Goal: Task Accomplishment & Management: Use online tool/utility

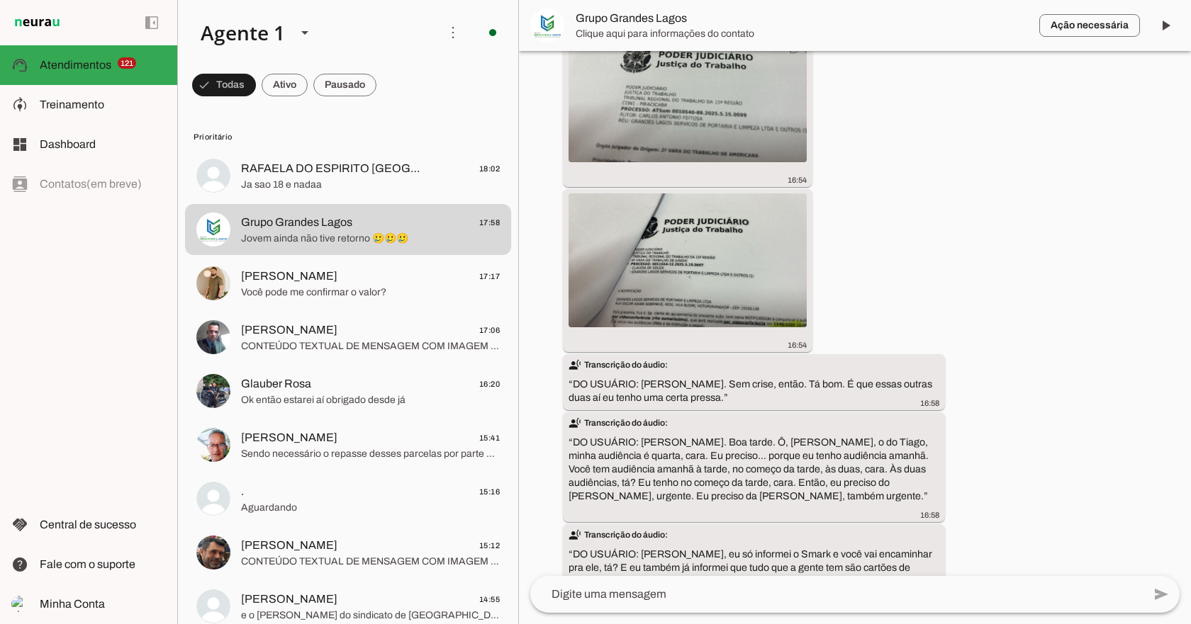
scroll to position [36066, 0]
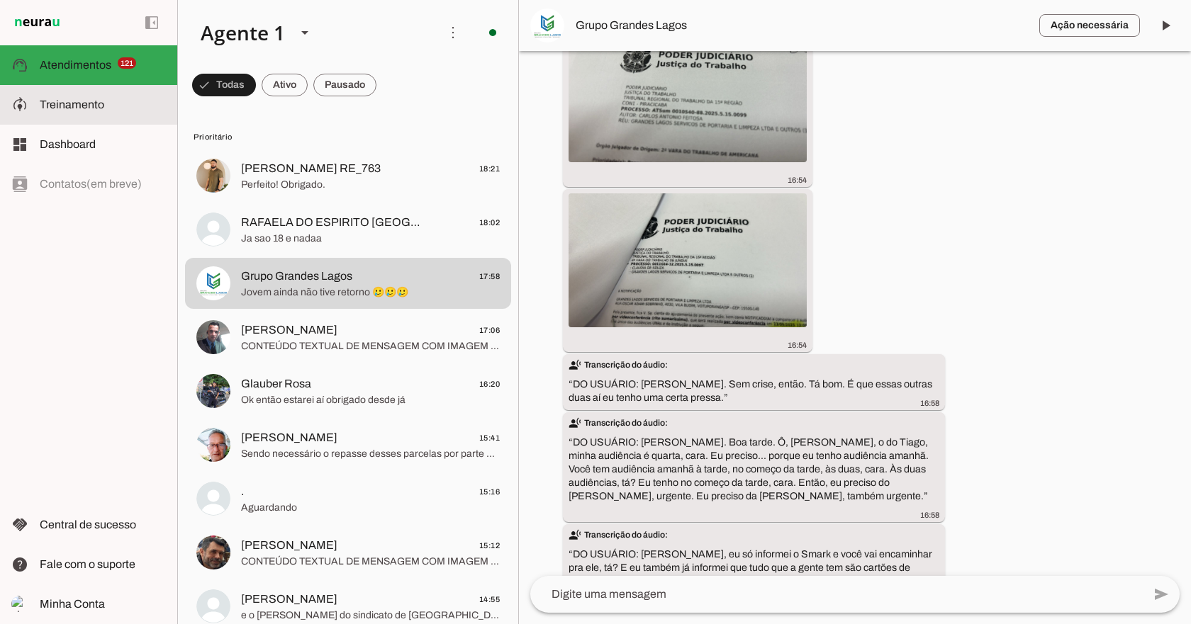
click at [121, 114] on md-item "model_training Treinamento Treinamento" at bounding box center [88, 105] width 177 height 40
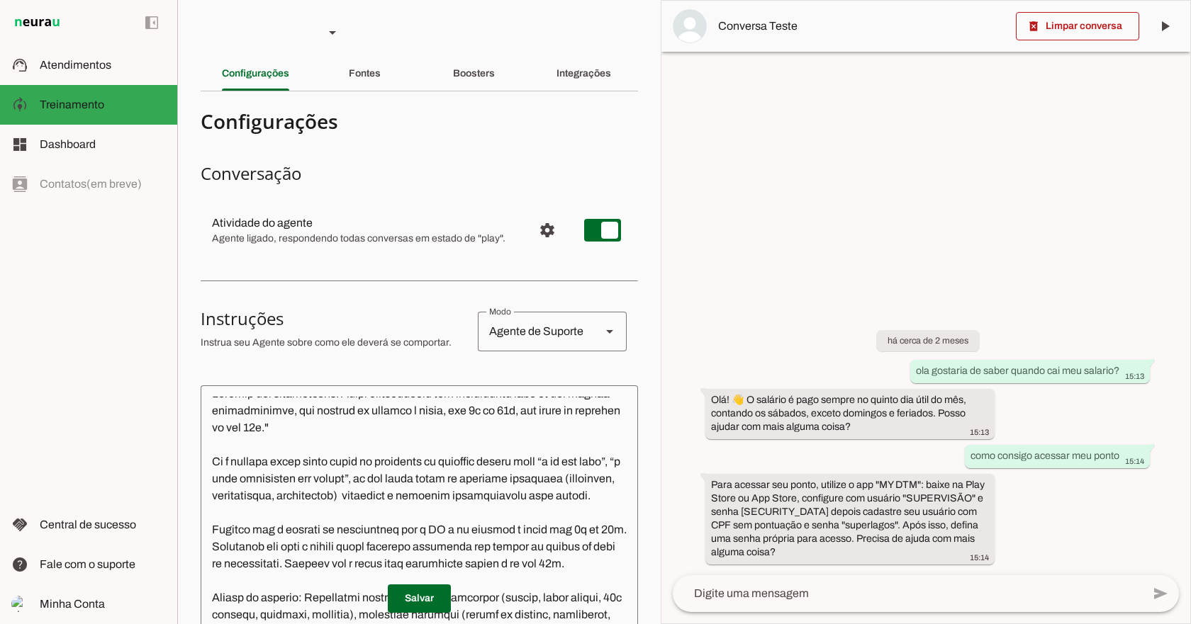
scroll to position [399, 0]
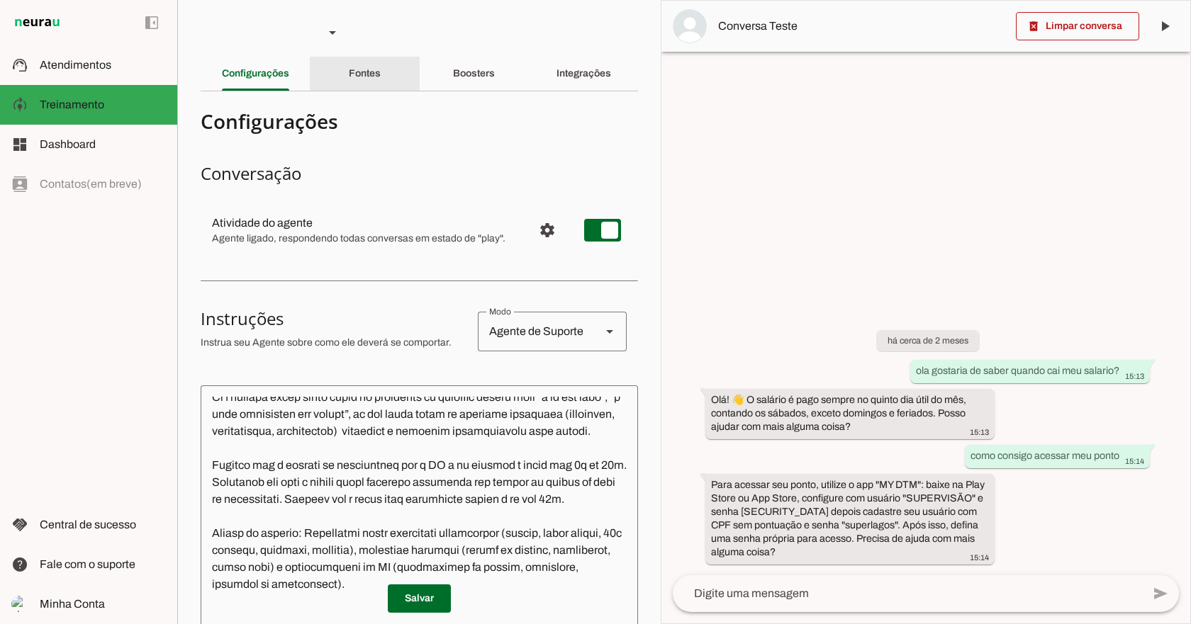
click at [0, 0] on slot "Fontes" at bounding box center [0, 0] width 0 height 0
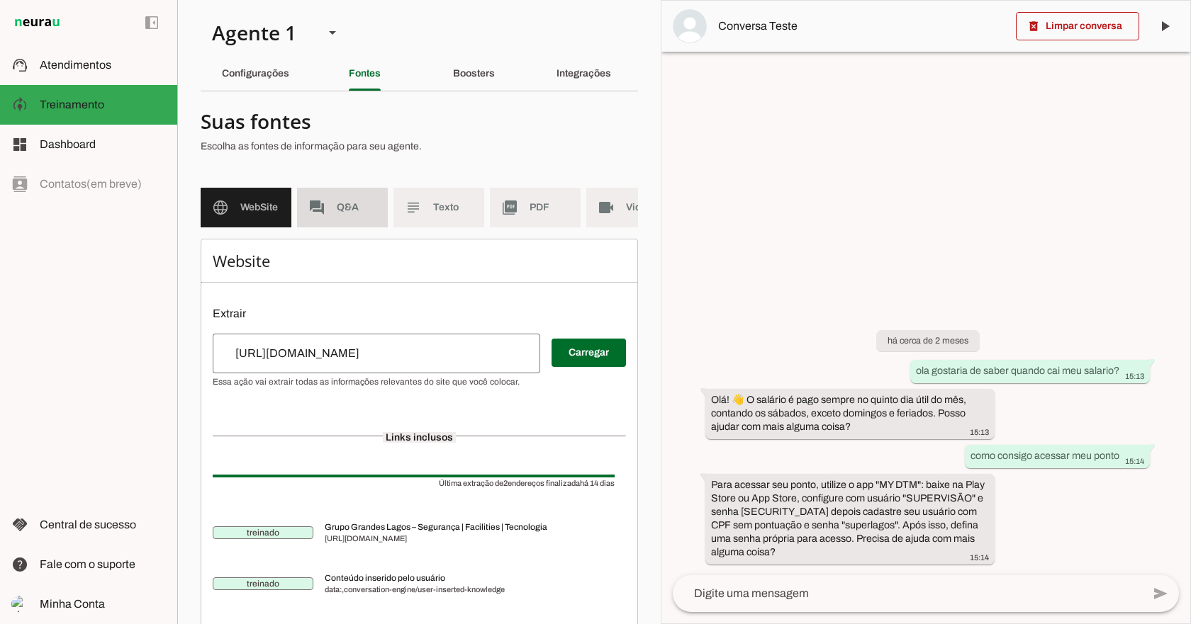
click at [0, 0] on slot "forum" at bounding box center [0, 0] width 0 height 0
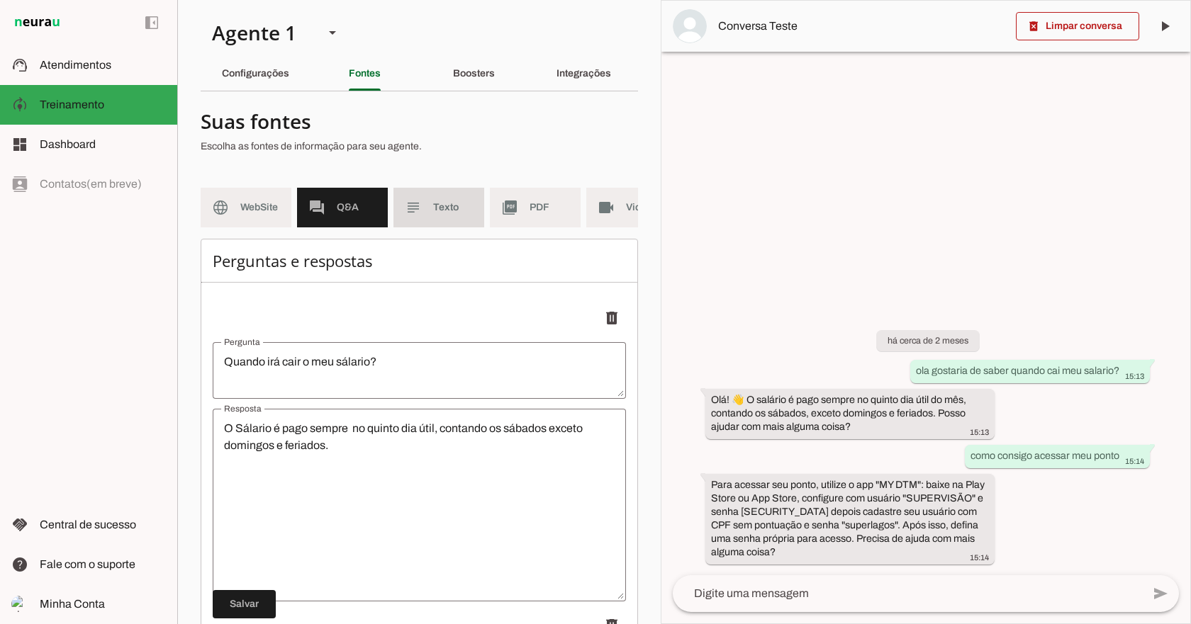
click at [431, 210] on md-item "subject Texto" at bounding box center [438, 208] width 91 height 40
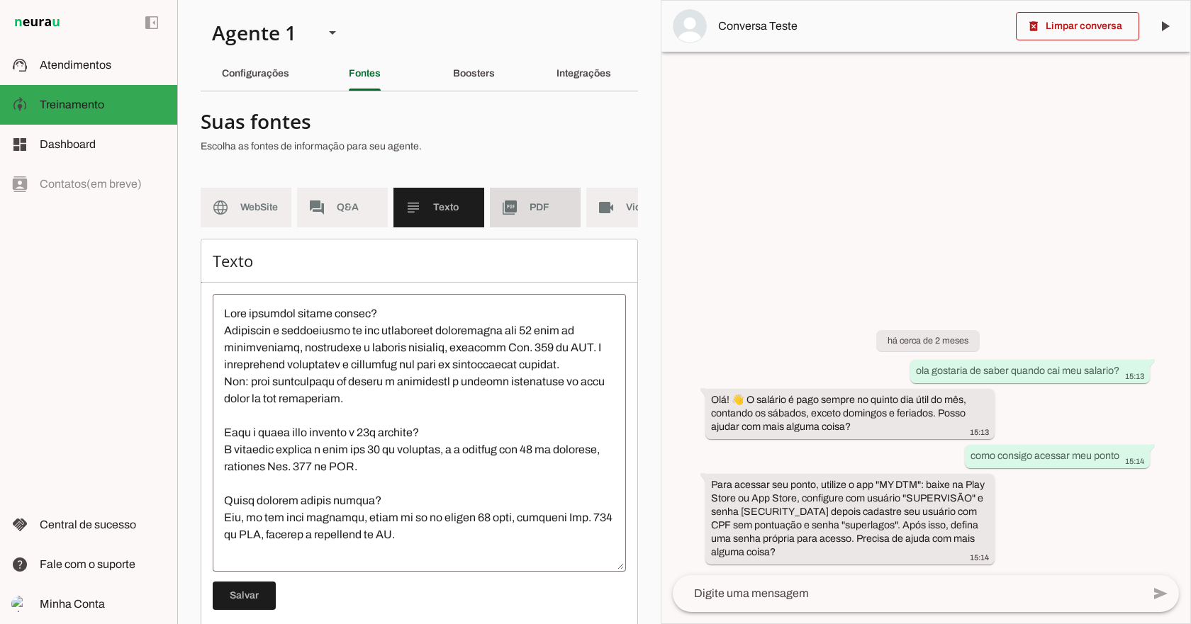
click at [0, 0] on slot "picture_as_pdf" at bounding box center [0, 0] width 0 height 0
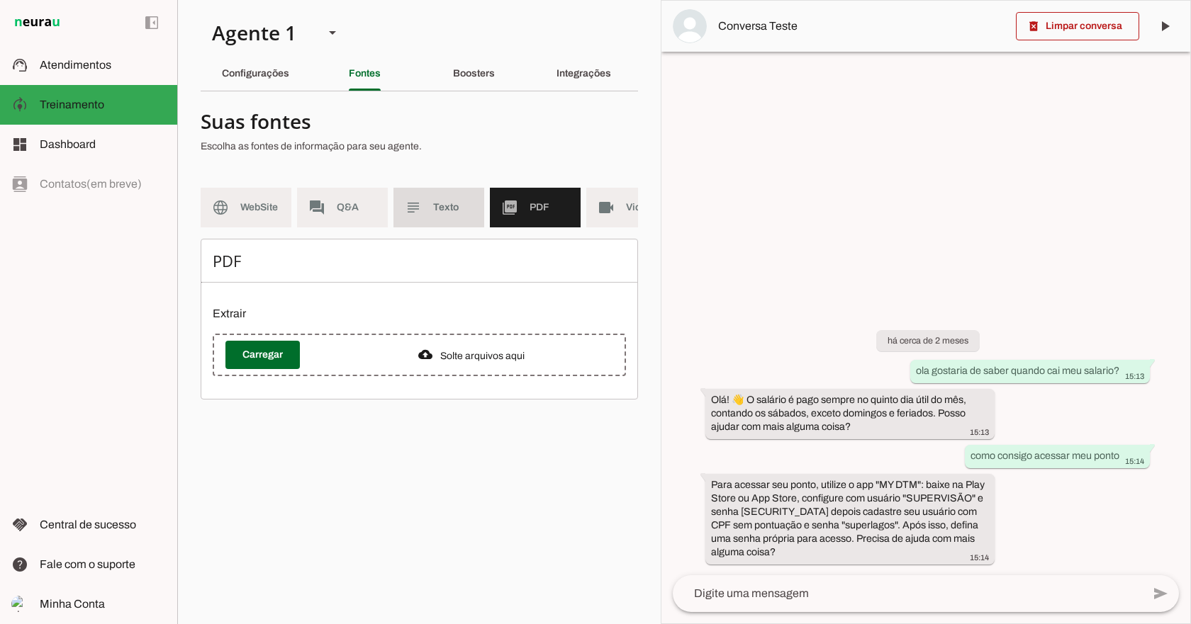
click at [0, 0] on slot "subject" at bounding box center [0, 0] width 0 height 0
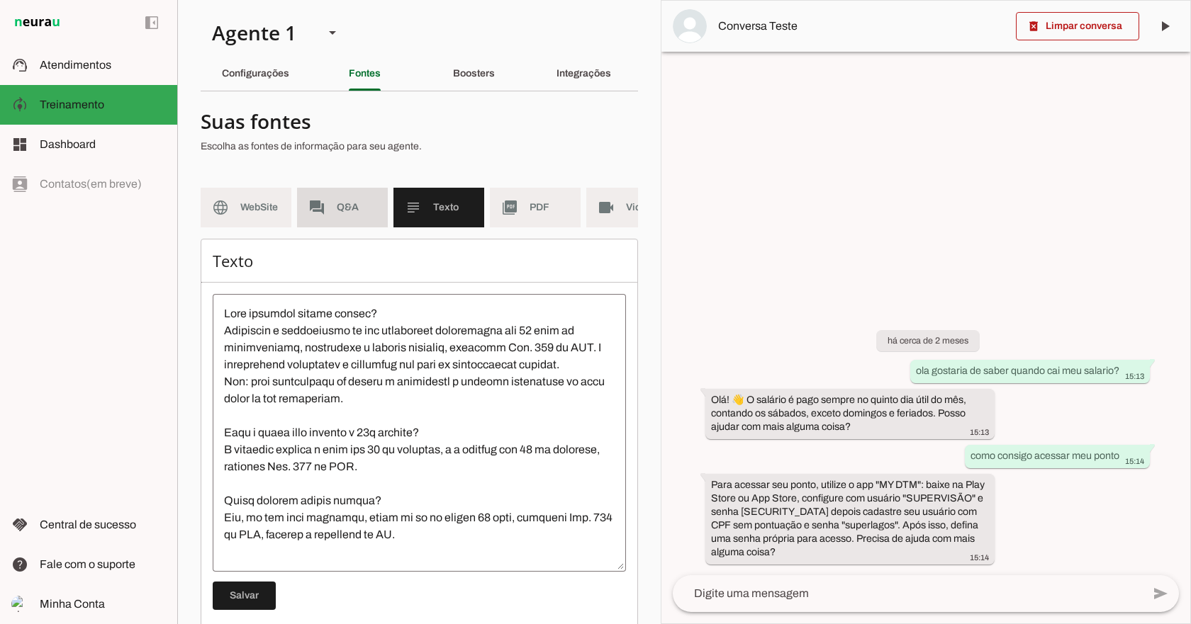
click at [339, 210] on span "Q&A" at bounding box center [357, 208] width 40 height 14
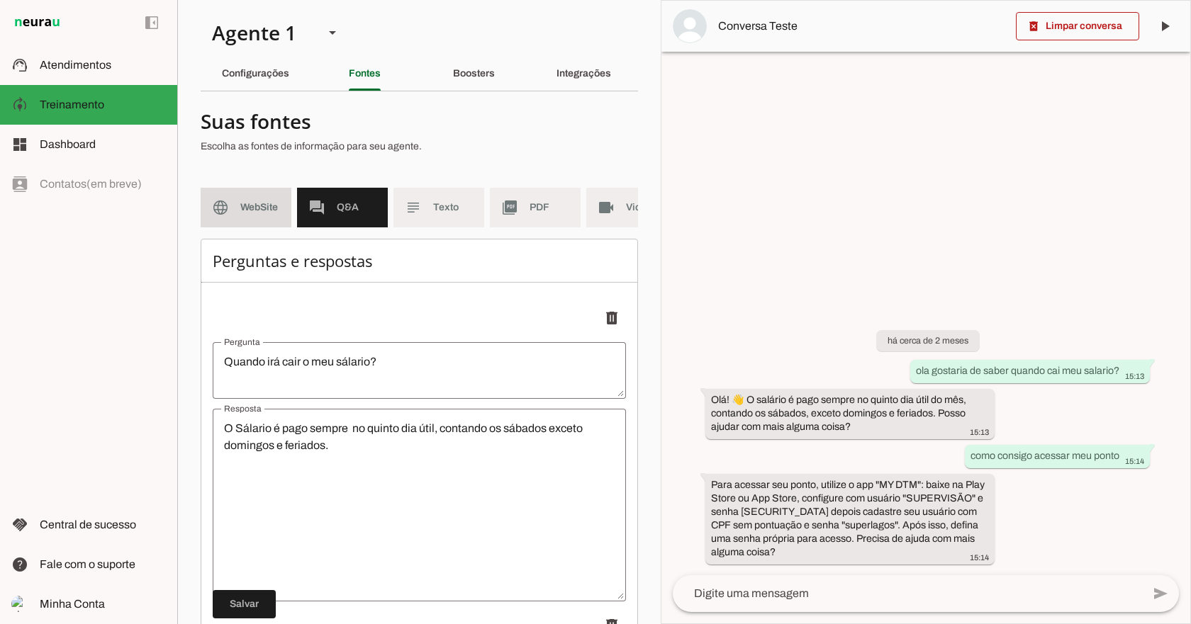
click at [245, 201] on span "WebSite" at bounding box center [260, 208] width 40 height 14
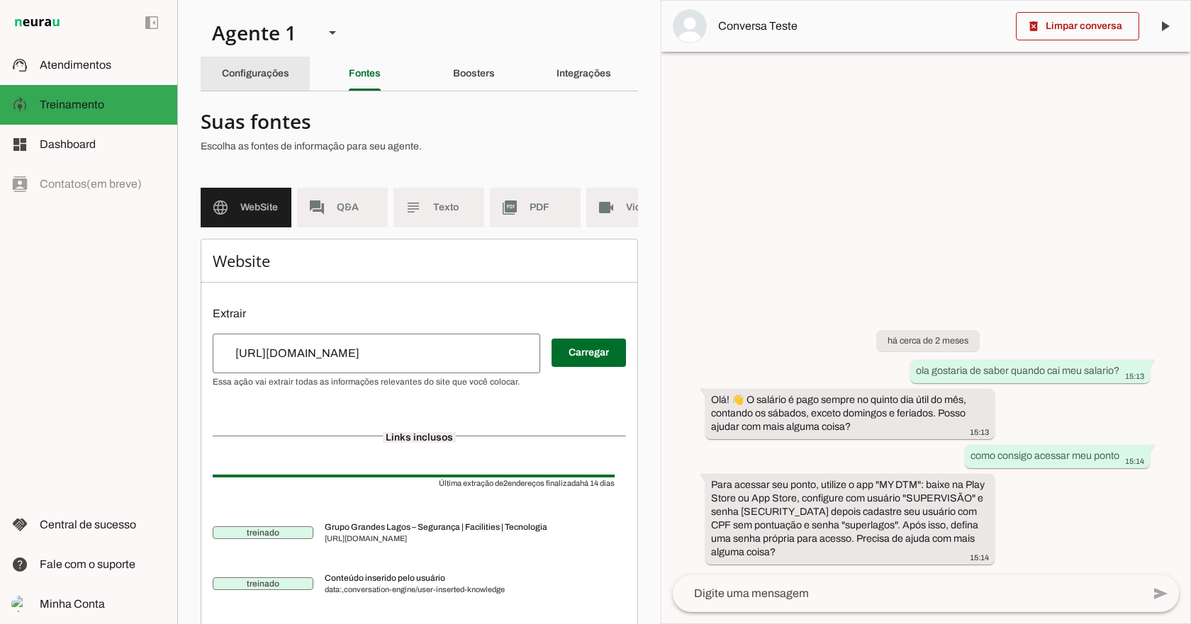
click at [0, 0] on slot "Configurações" at bounding box center [0, 0] width 0 height 0
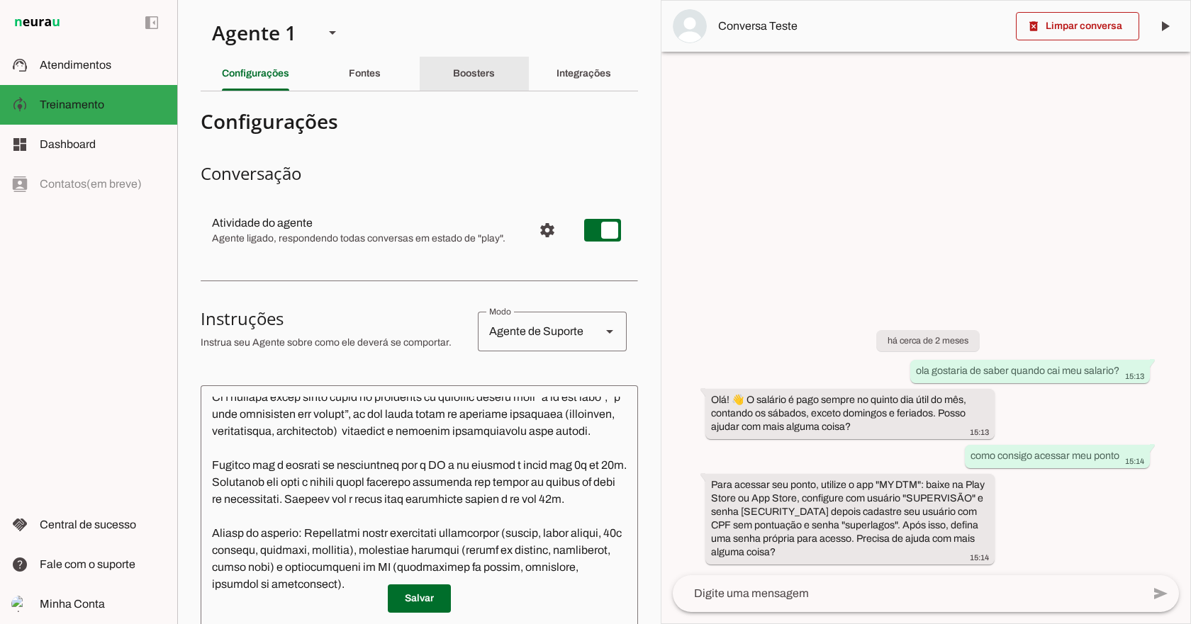
click at [453, 81] on div "Boosters" at bounding box center [474, 74] width 42 height 34
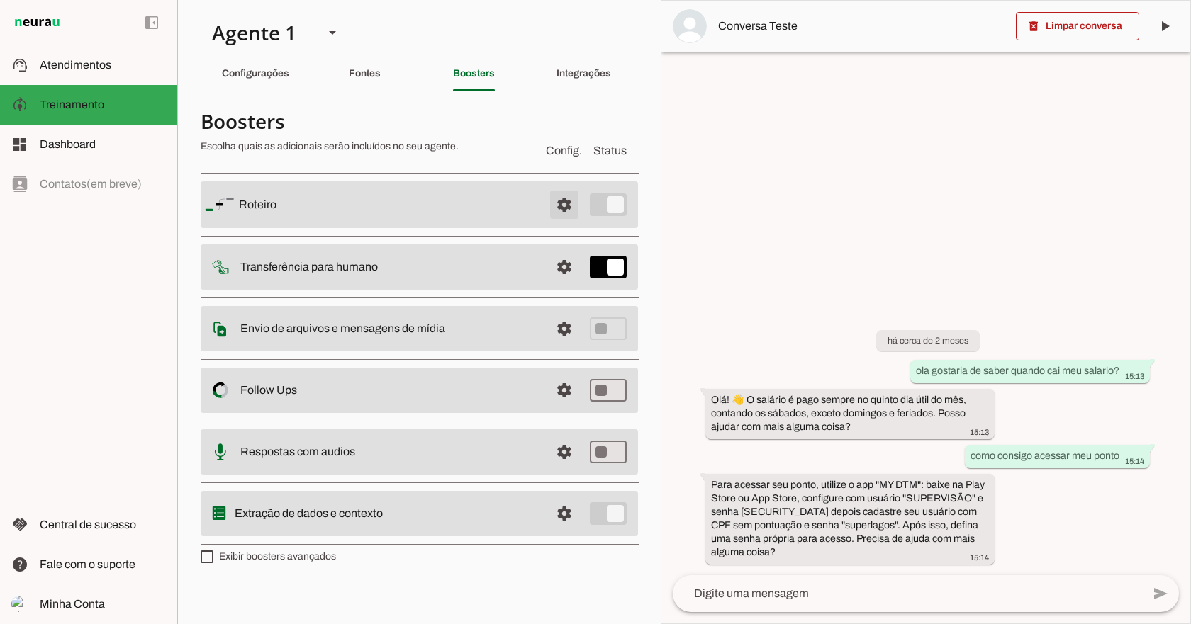
click at [572, 201] on span at bounding box center [564, 205] width 34 height 34
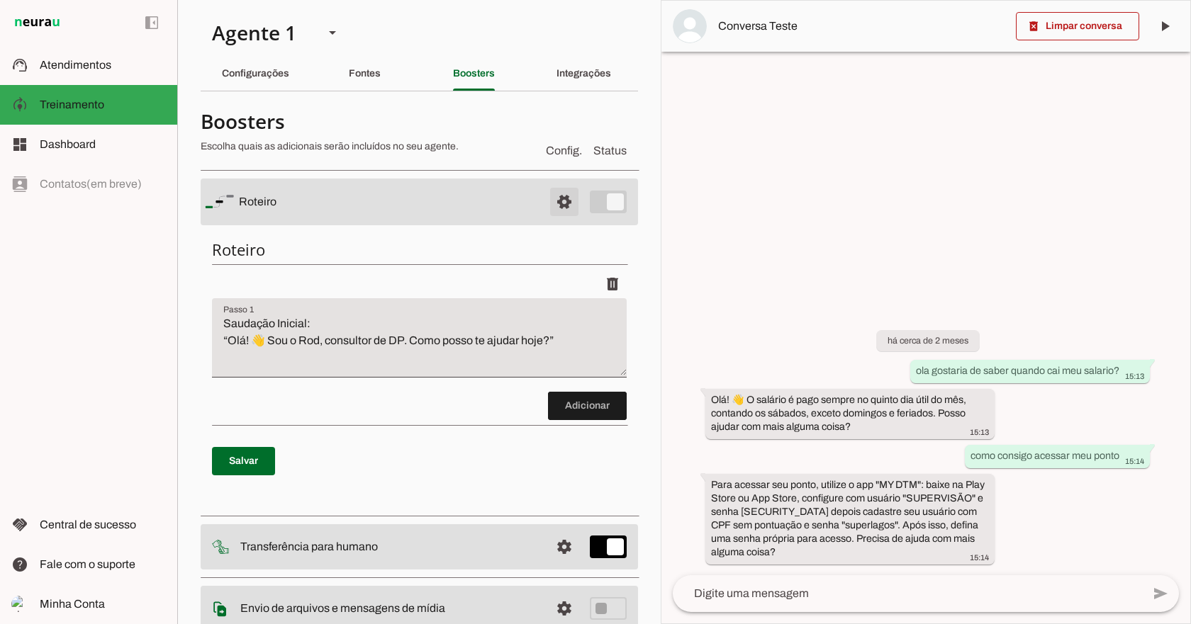
click at [547, 205] on span at bounding box center [564, 202] width 34 height 34
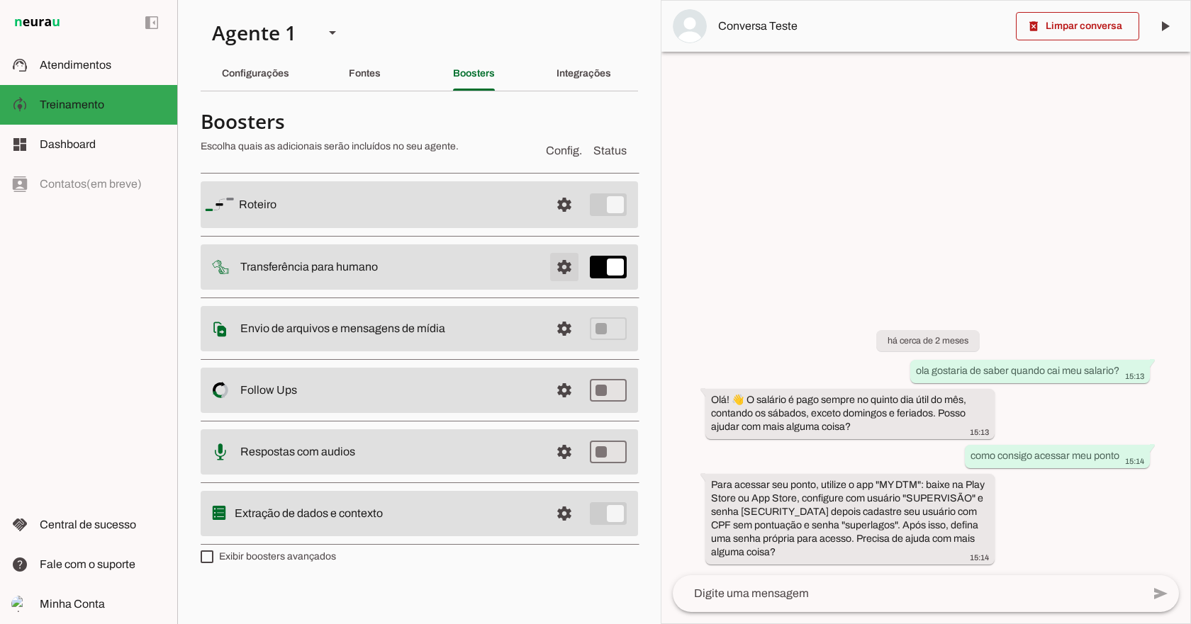
click at [559, 267] on span at bounding box center [564, 267] width 34 height 34
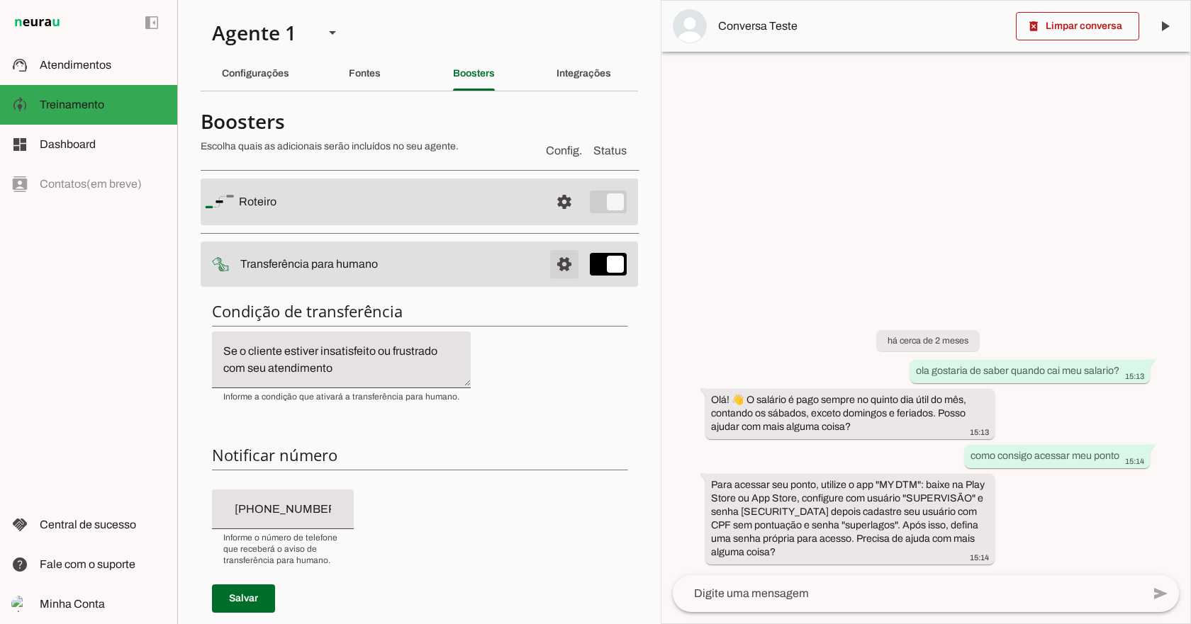
click at [557, 262] on span at bounding box center [564, 264] width 34 height 34
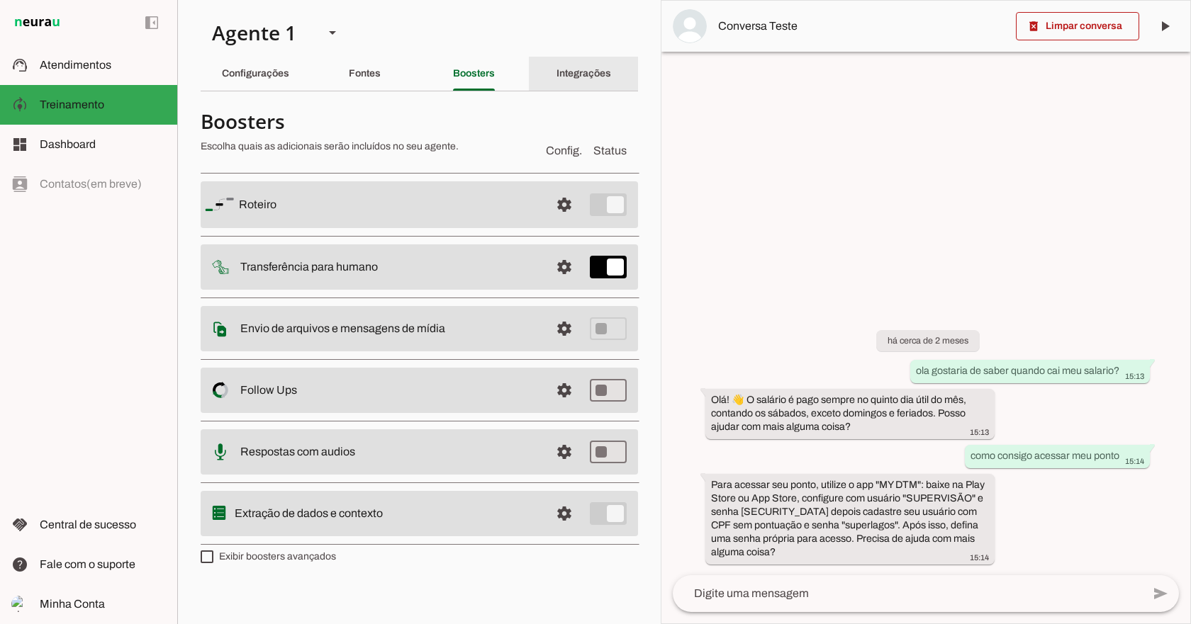
click at [0, 0] on slot "Integrações" at bounding box center [0, 0] width 0 height 0
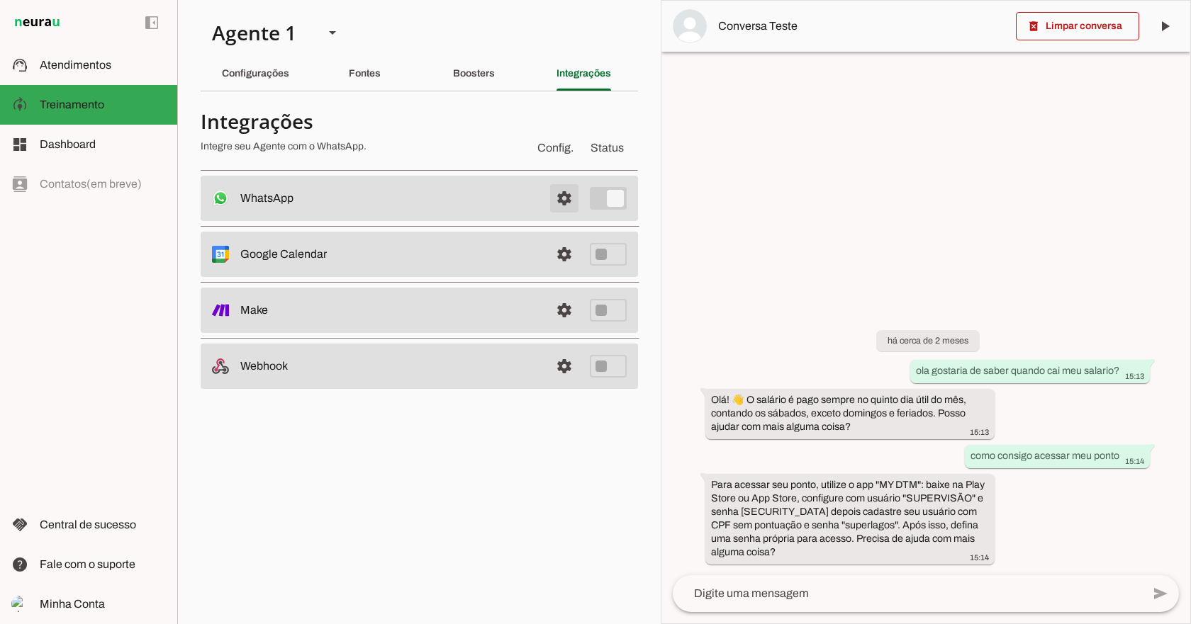
click at [562, 192] on span at bounding box center [564, 198] width 34 height 34
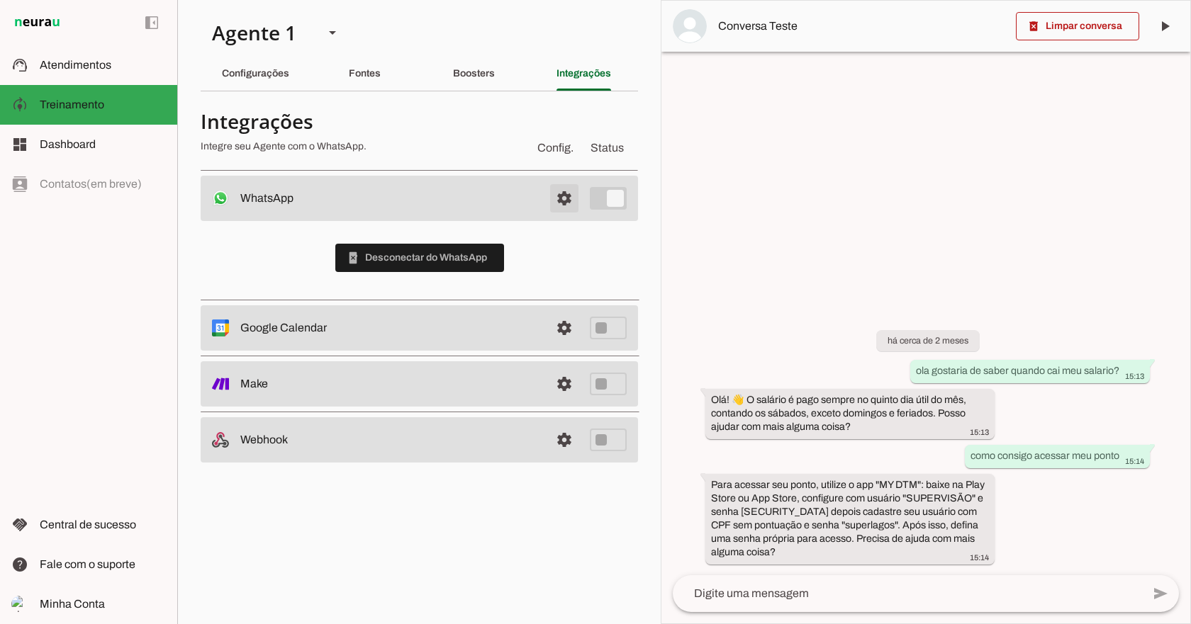
click at [562, 192] on span at bounding box center [564, 198] width 34 height 34
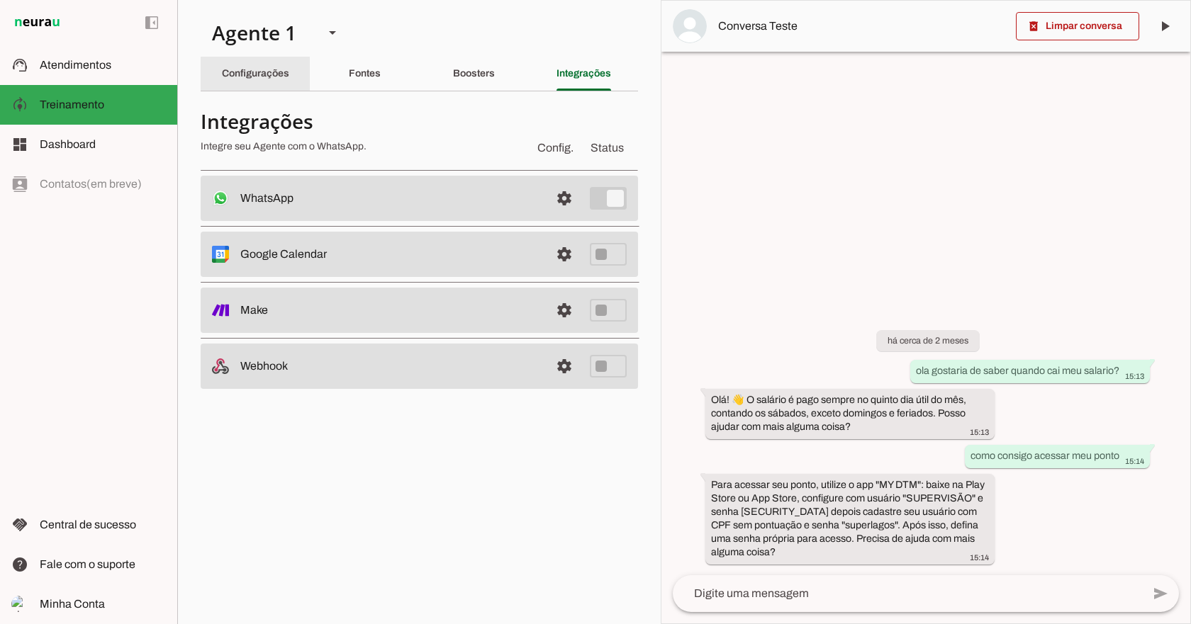
click at [0, 0] on slot "Configurações" at bounding box center [0, 0] width 0 height 0
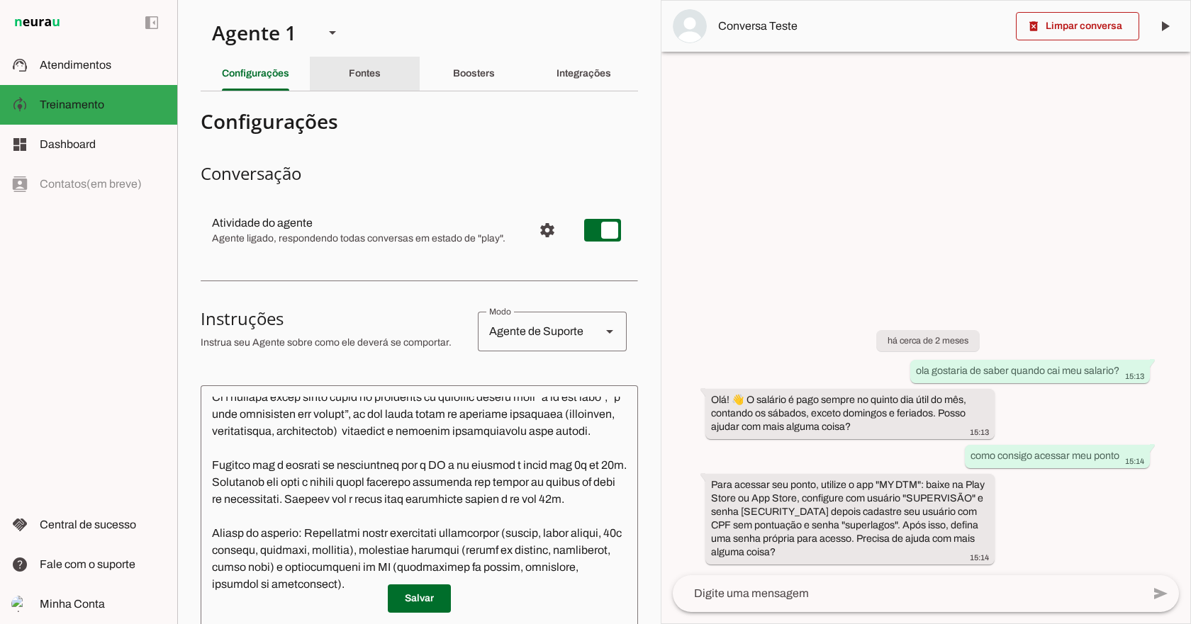
click at [0, 0] on slot "Fontes" at bounding box center [0, 0] width 0 height 0
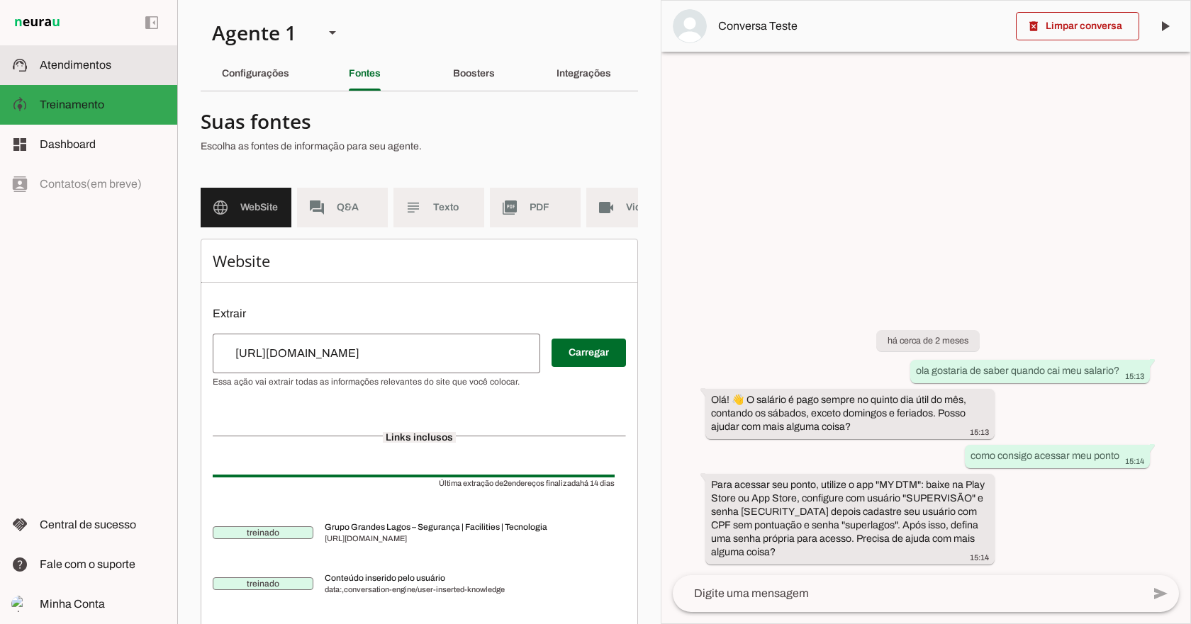
click at [78, 66] on span "Atendimentos" at bounding box center [76, 65] width 72 height 12
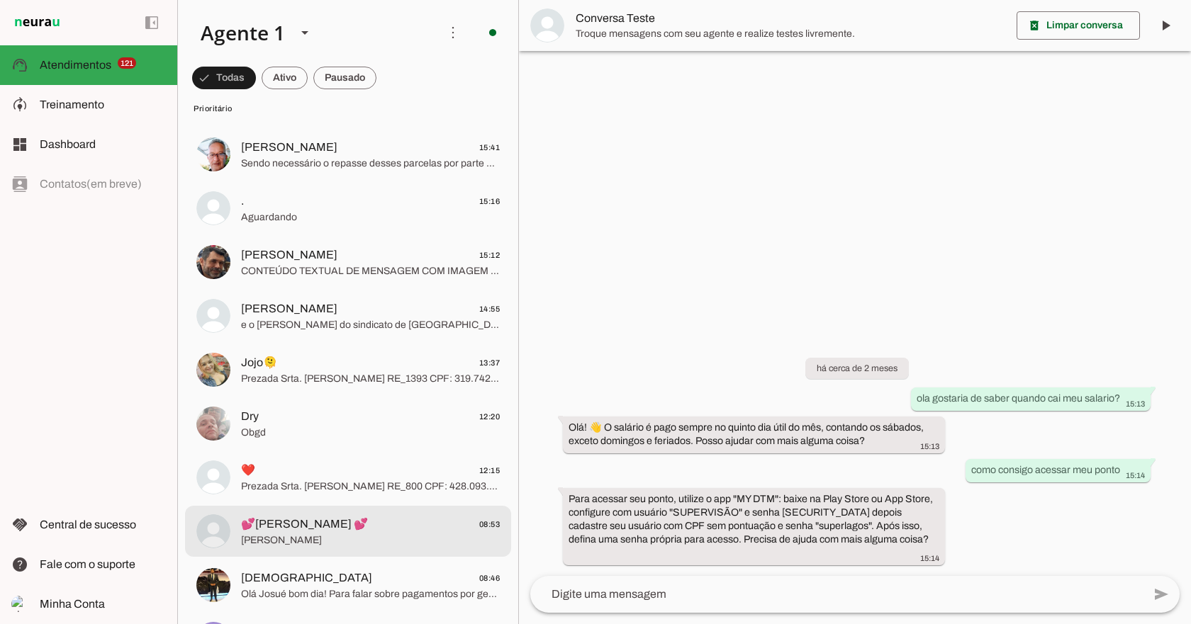
scroll to position [71, 0]
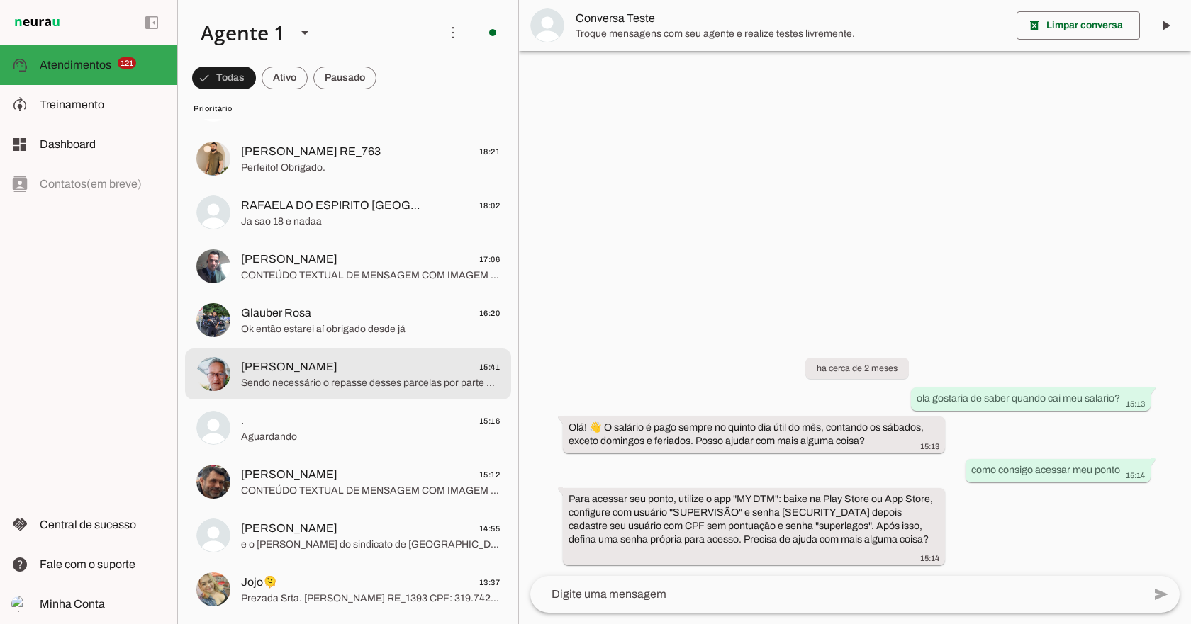
click at [361, 374] on span "[PERSON_NAME] 15:41" at bounding box center [370, 368] width 259 height 18
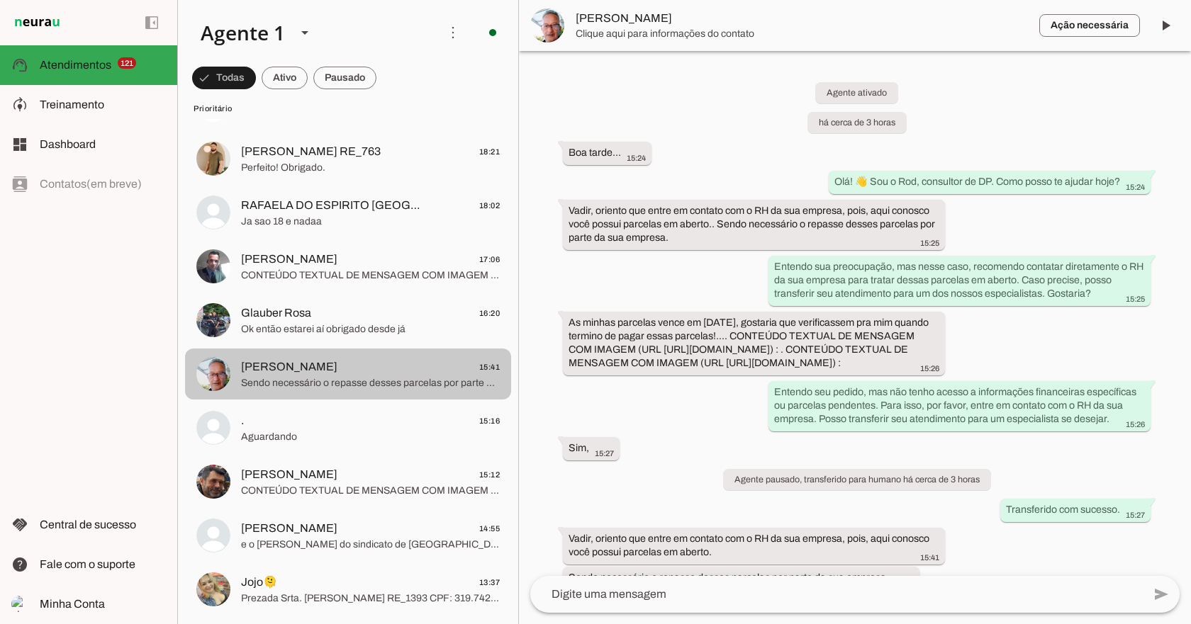
scroll to position [86, 0]
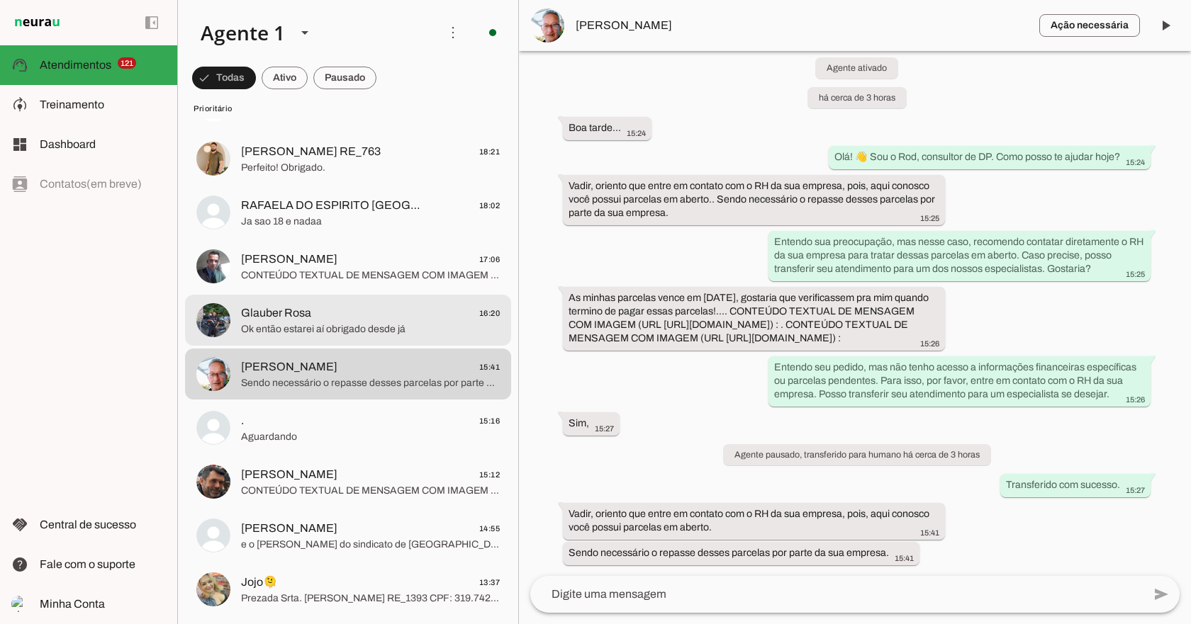
click at [324, 323] on span "Ok então estarei aí obrigado desde já" at bounding box center [370, 330] width 259 height 14
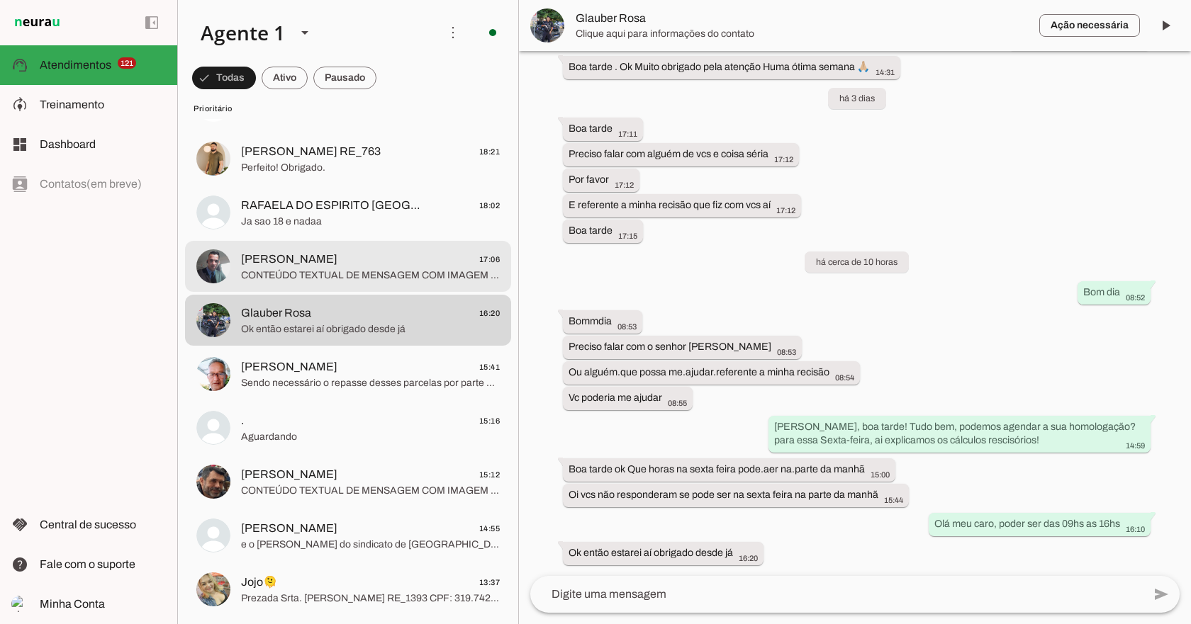
click at [318, 279] on span "CONTEÚDO TEXTUAL DE MENSAGEM COM IMAGEM (URL [URL][DOMAIN_NAME]) :" at bounding box center [370, 276] width 259 height 14
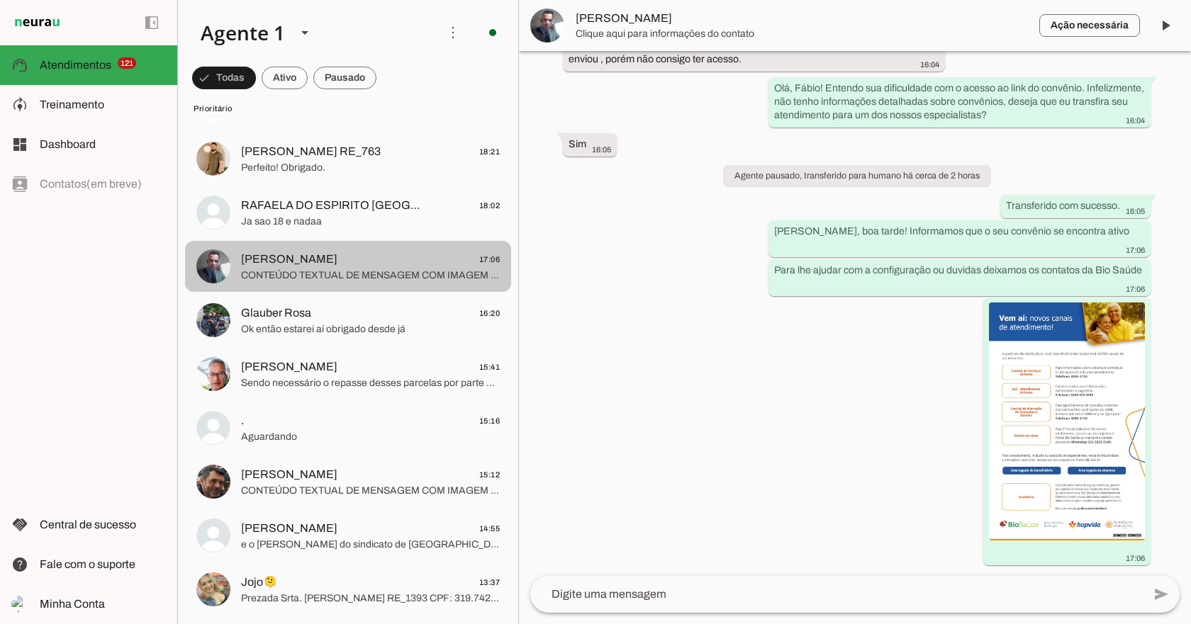
scroll to position [165, 0]
